Goal: Information Seeking & Learning: Learn about a topic

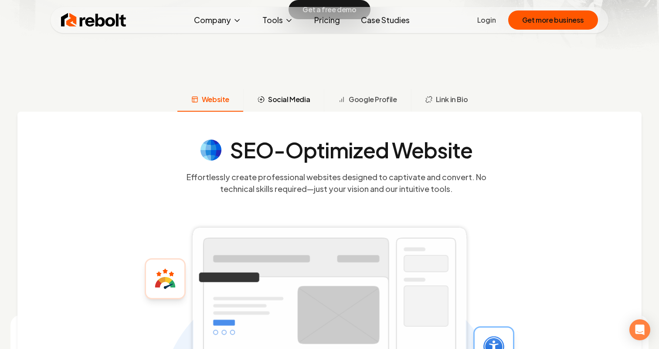
click at [297, 99] on span "Social Media" at bounding box center [289, 99] width 42 height 10
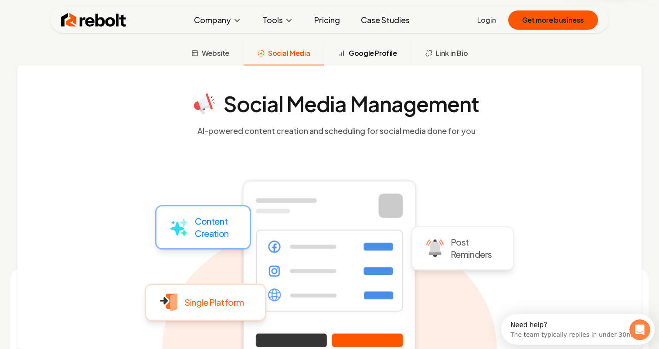
click at [373, 56] on span "Google Profile" at bounding box center [373, 53] width 48 height 10
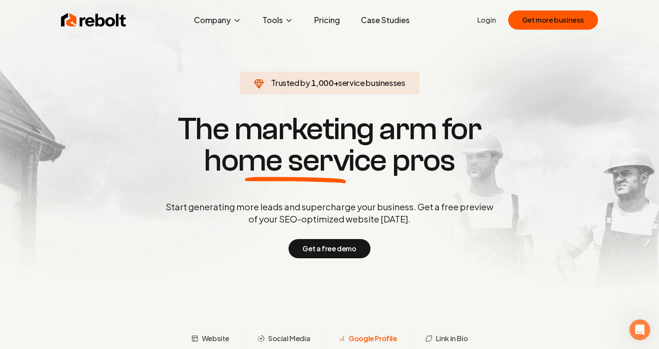
click at [325, 23] on link "Pricing" at bounding box center [327, 19] width 40 height 17
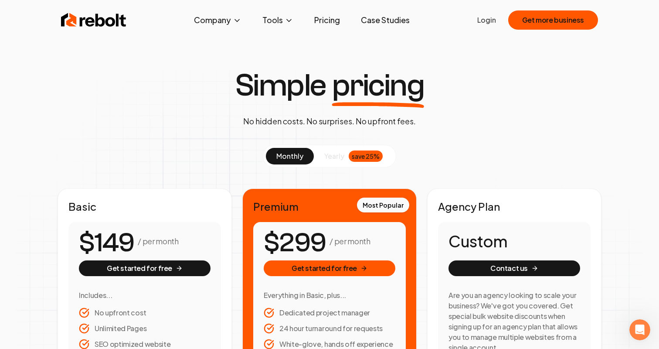
click at [88, 20] on img at bounding box center [93, 19] width 65 height 17
